Goal: Task Accomplishment & Management: Use online tool/utility

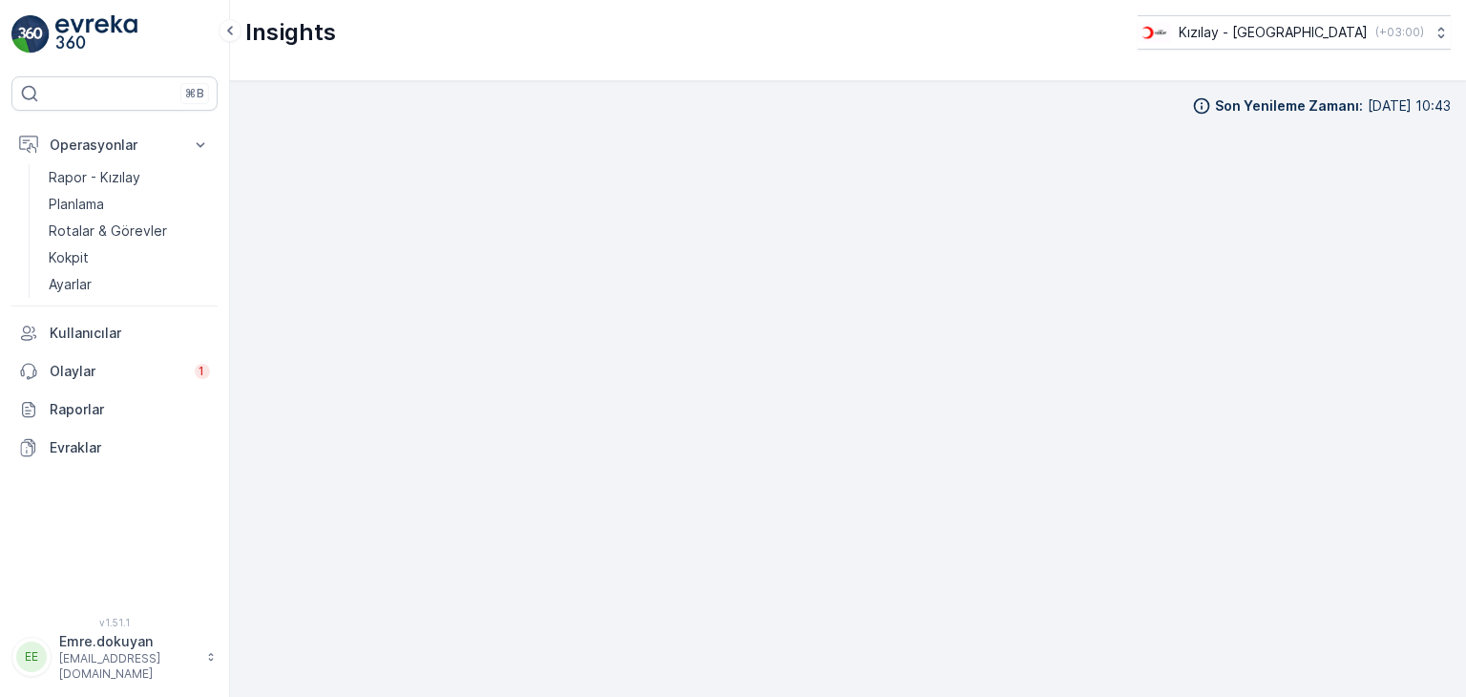
scroll to position [16, 0]
click at [87, 32] on img at bounding box center [96, 34] width 82 height 38
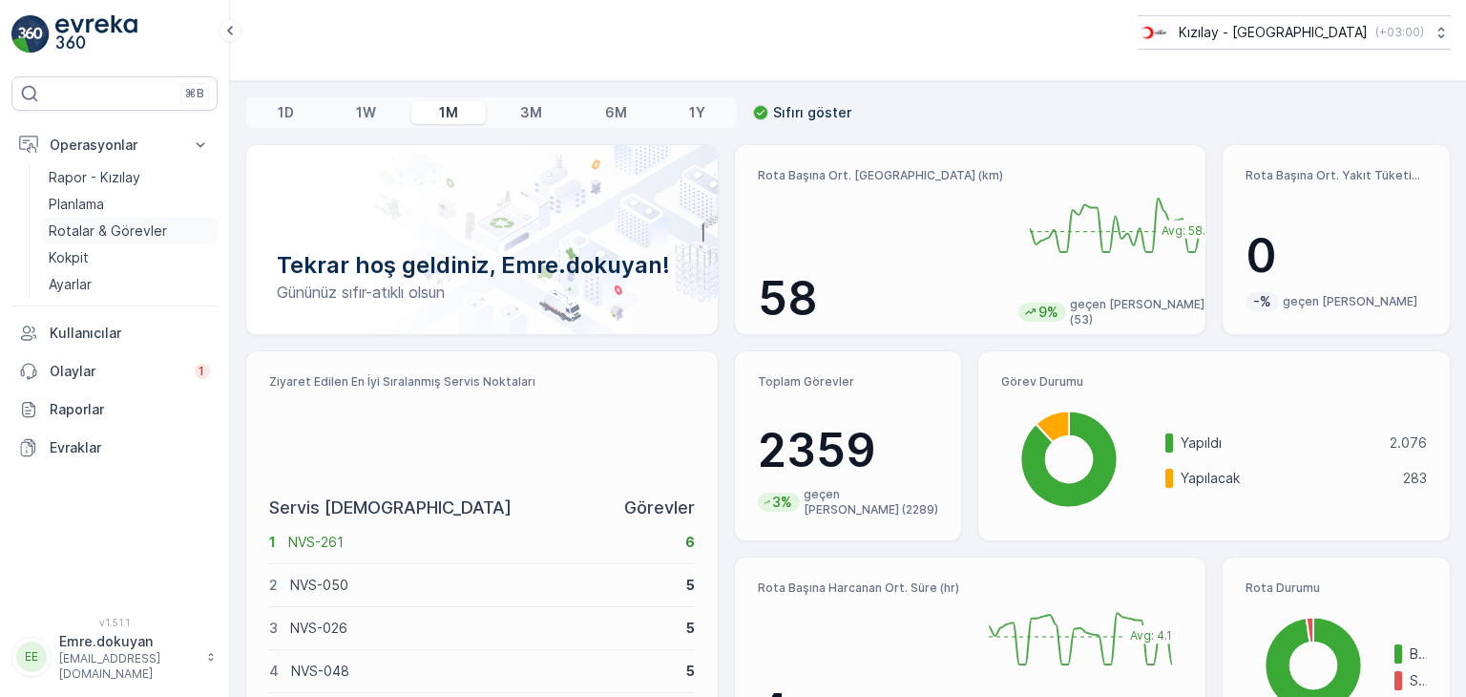
click at [125, 226] on p "Rotalar & Görevler" at bounding box center [108, 230] width 118 height 19
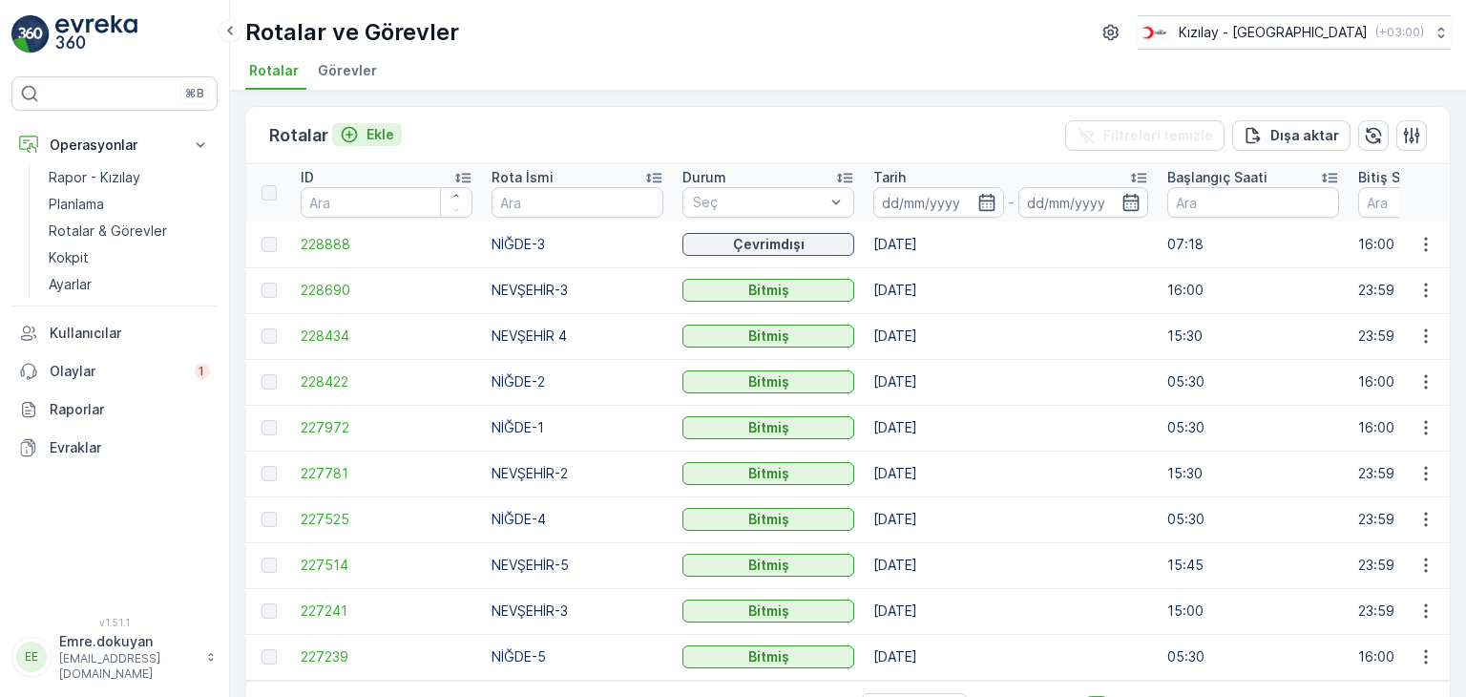
click at [395, 137] on button "Ekle" at bounding box center [367, 134] width 70 height 23
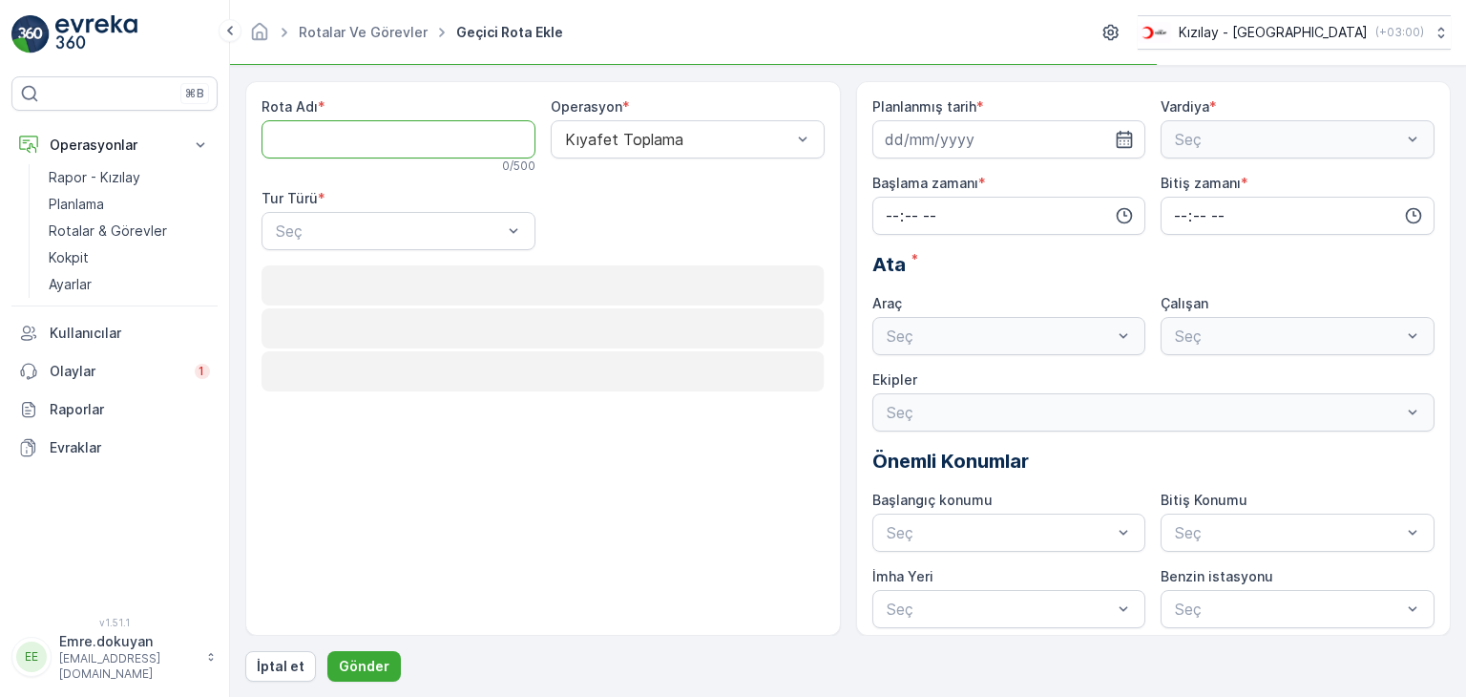
click at [403, 136] on Adı "Rota Adı" at bounding box center [399, 139] width 274 height 38
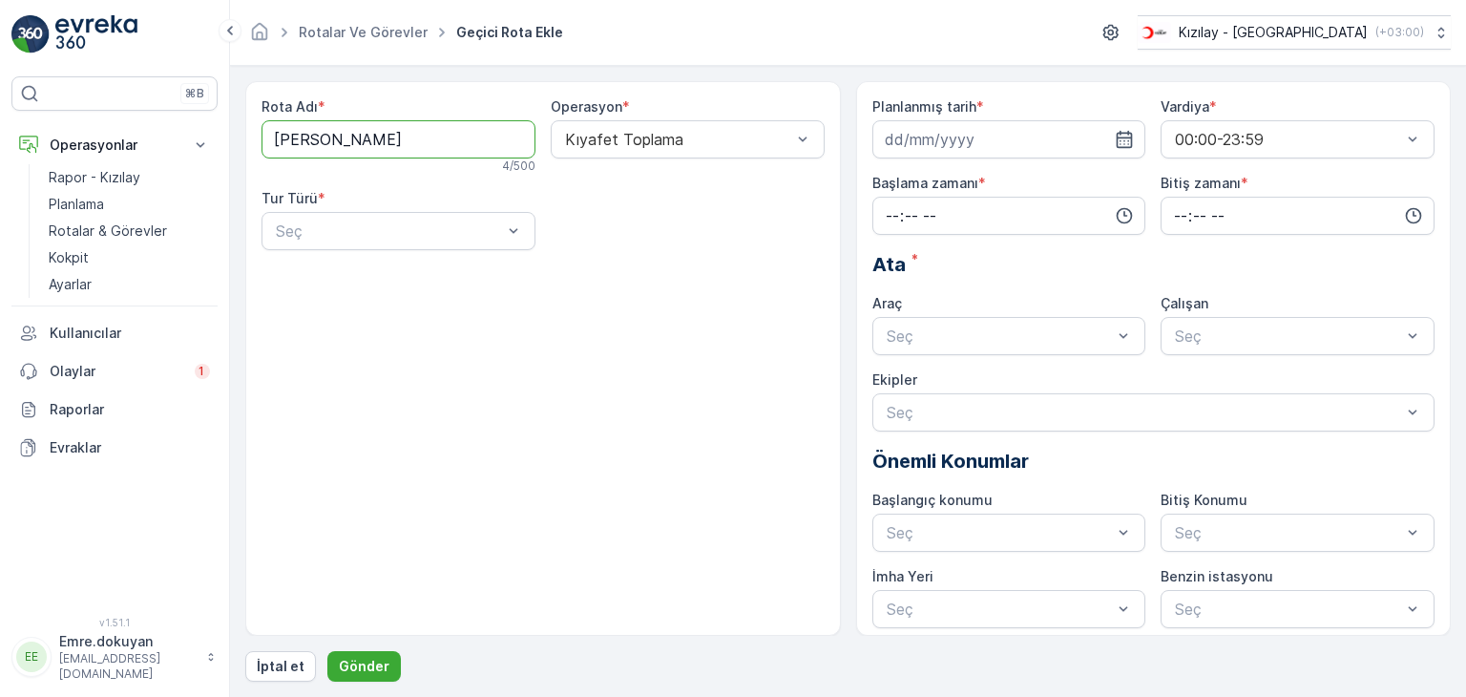
type Adı "KAYSERİ-1"
click at [361, 282] on div "Statik" at bounding box center [398, 277] width 251 height 17
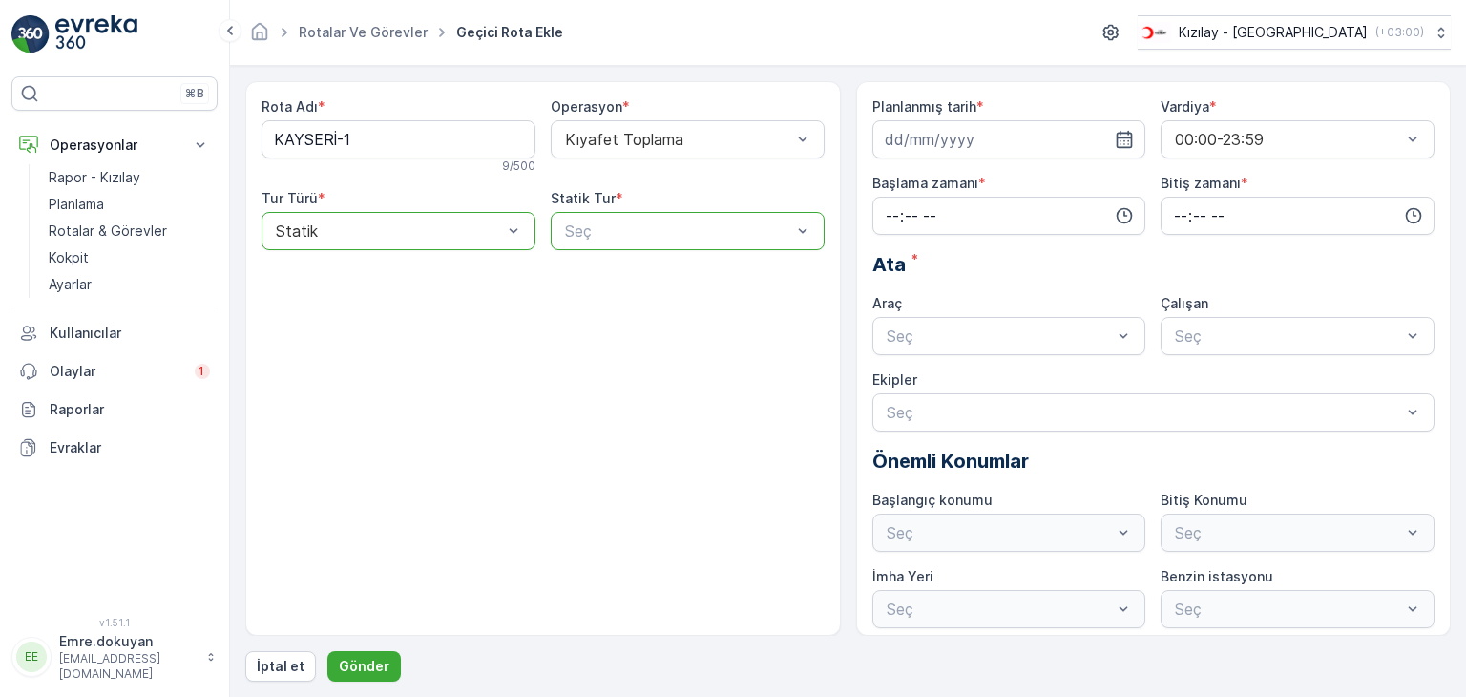
click at [629, 230] on div at bounding box center [678, 230] width 230 height 17
type input "[PERSON_NAME]"
click at [648, 275] on div "KAYSERİ-1" at bounding box center [687, 277] width 251 height 17
click at [1127, 138] on icon "button" at bounding box center [1124, 139] width 19 height 19
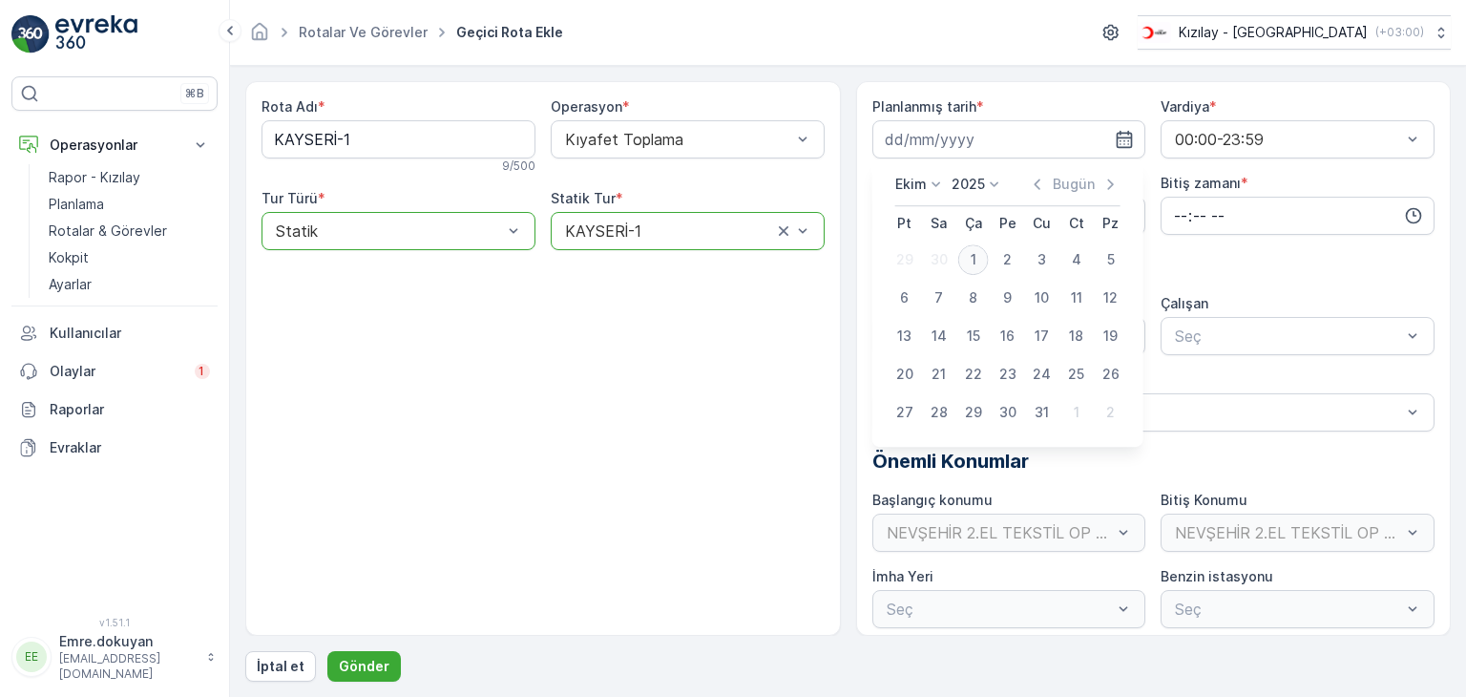
click at [968, 260] on div "1" at bounding box center [974, 259] width 31 height 31
type input "[DATE]"
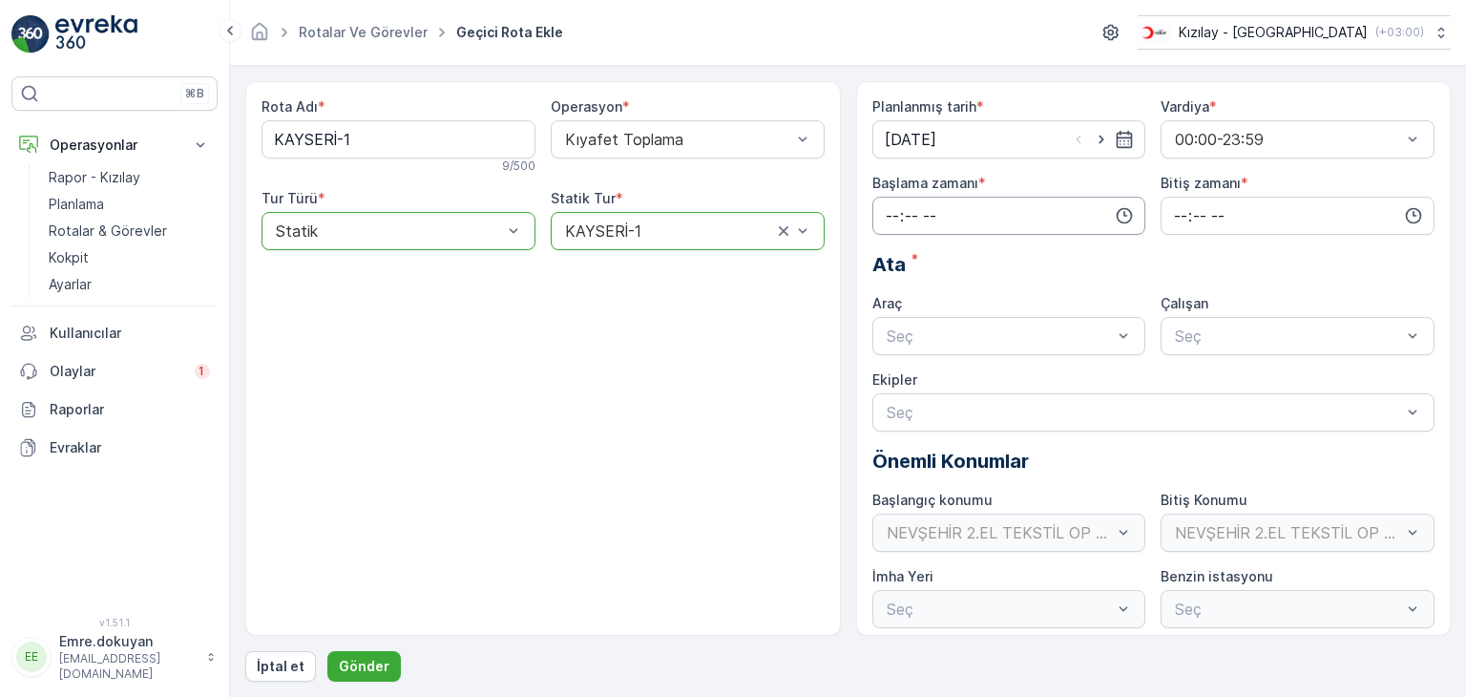
click at [882, 214] on input "time" at bounding box center [1010, 216] width 274 height 38
click at [894, 391] on span "16" at bounding box center [891, 393] width 15 height 19
type input "16:00"
click at [937, 250] on span "00" at bounding box center [932, 251] width 17 height 19
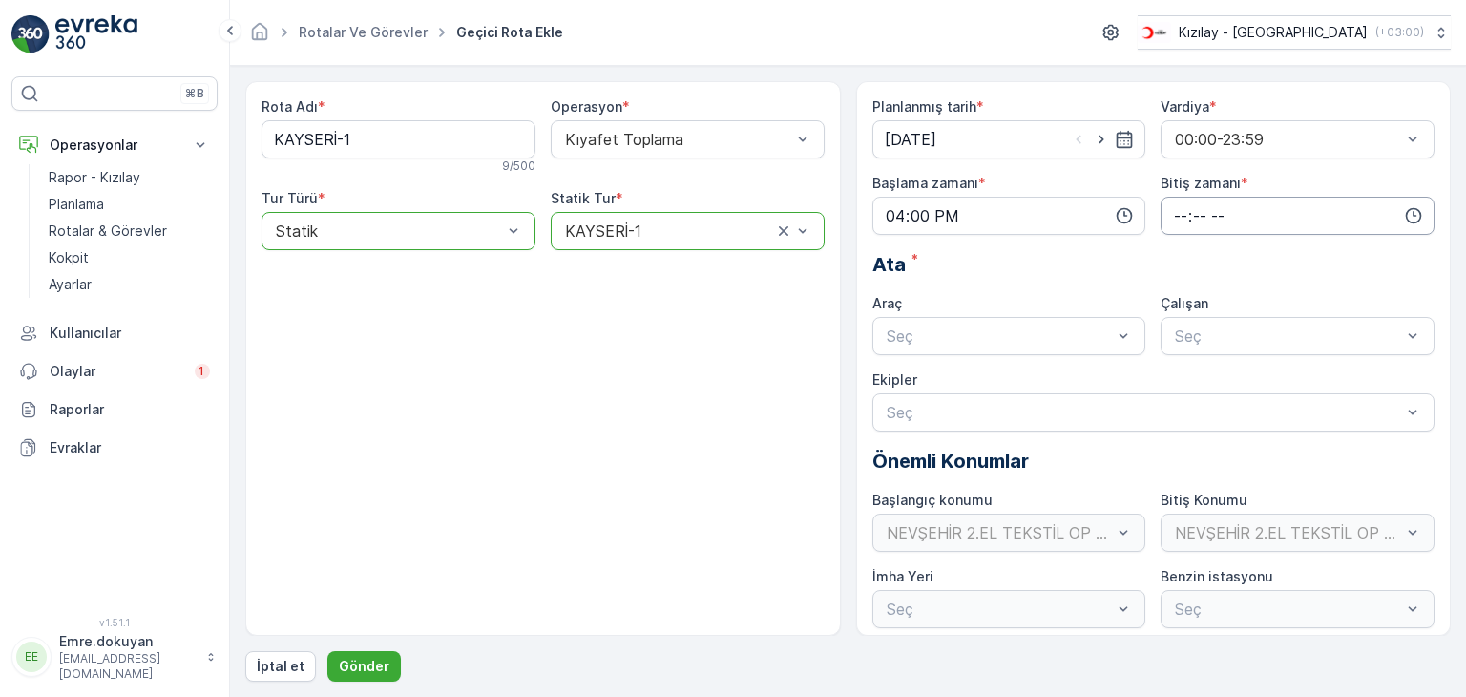
click at [1178, 213] on input "time" at bounding box center [1298, 216] width 274 height 38
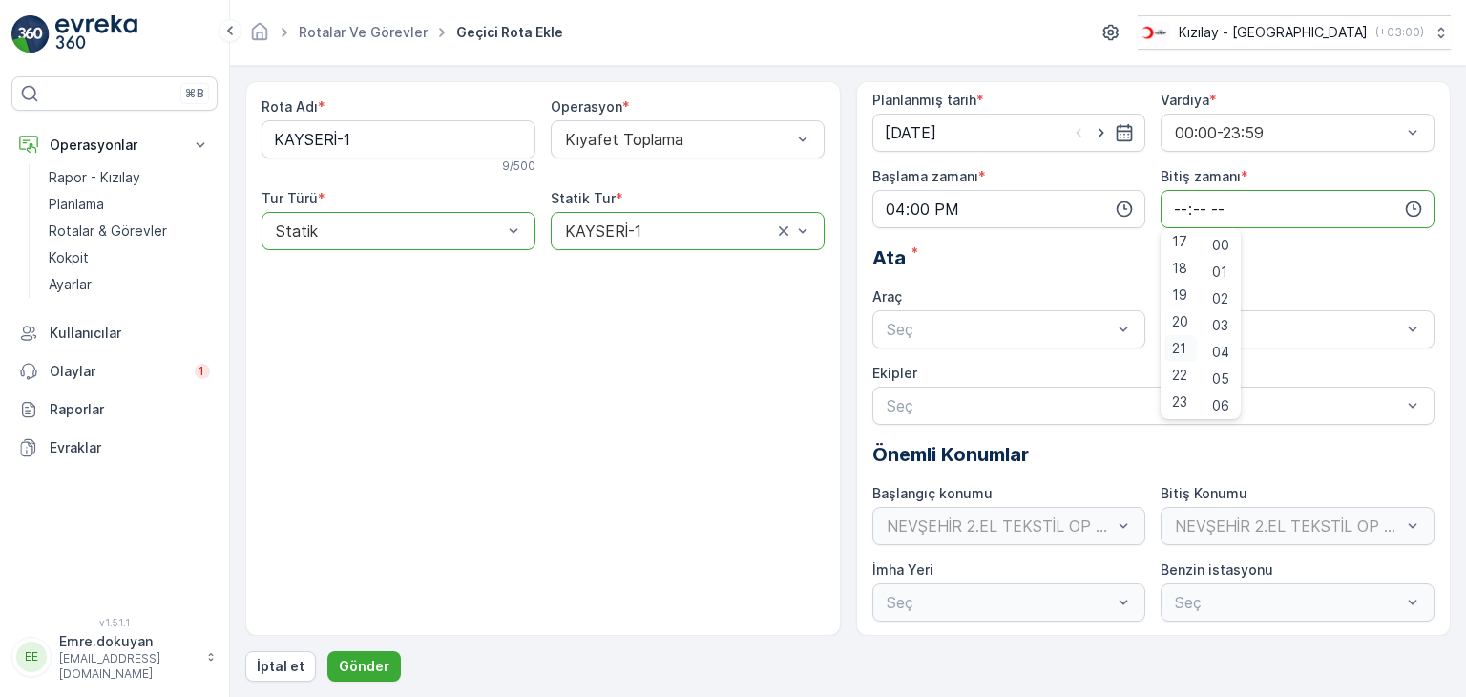
scroll to position [8, 0]
click at [1181, 404] on span "23" at bounding box center [1179, 400] width 15 height 19
click at [1230, 402] on span "59" at bounding box center [1220, 400] width 17 height 19
type input "23:59"
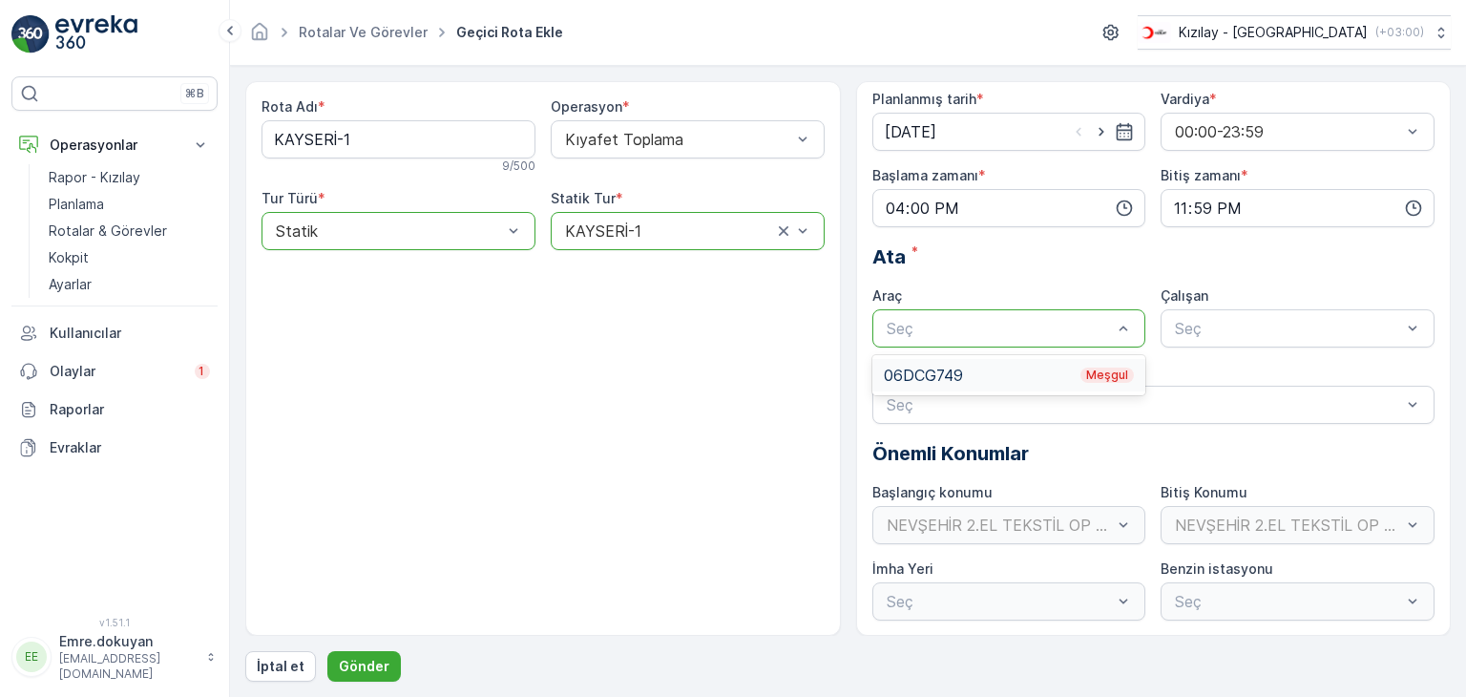
click at [974, 374] on div "06DCG749 Meşgul" at bounding box center [1009, 375] width 251 height 17
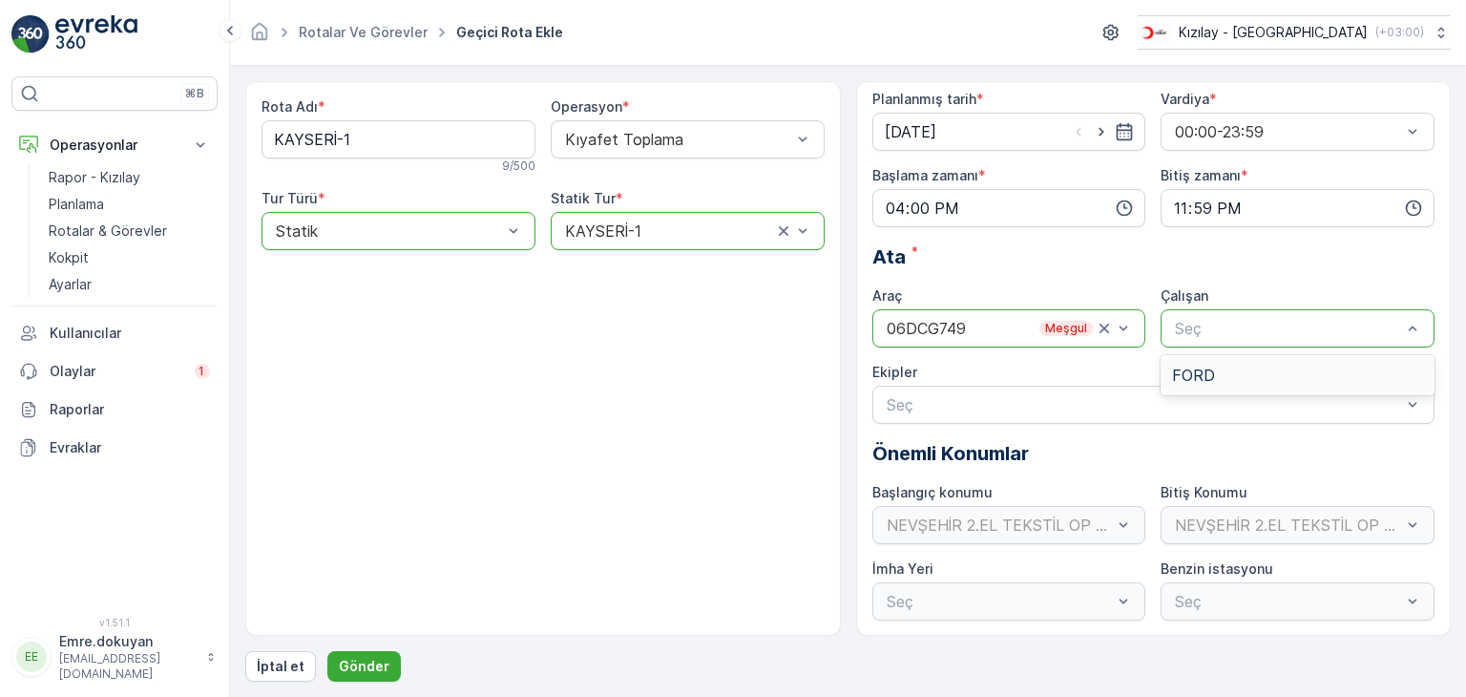
click at [1233, 382] on div "FORD" at bounding box center [1297, 375] width 251 height 17
click at [363, 665] on p "Gönder" at bounding box center [364, 666] width 51 height 19
